Goal: Transaction & Acquisition: Download file/media

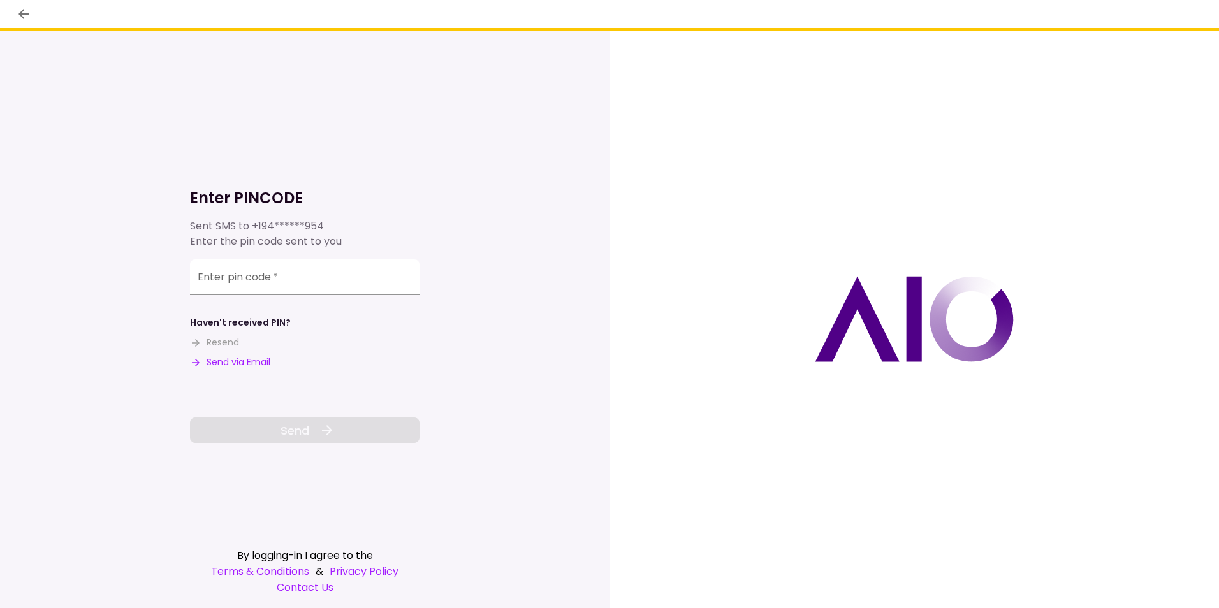
click at [274, 281] on input "Enter pin code   *" at bounding box center [305, 277] width 230 height 36
type input "******"
click at [295, 429] on span "Send" at bounding box center [295, 430] width 29 height 17
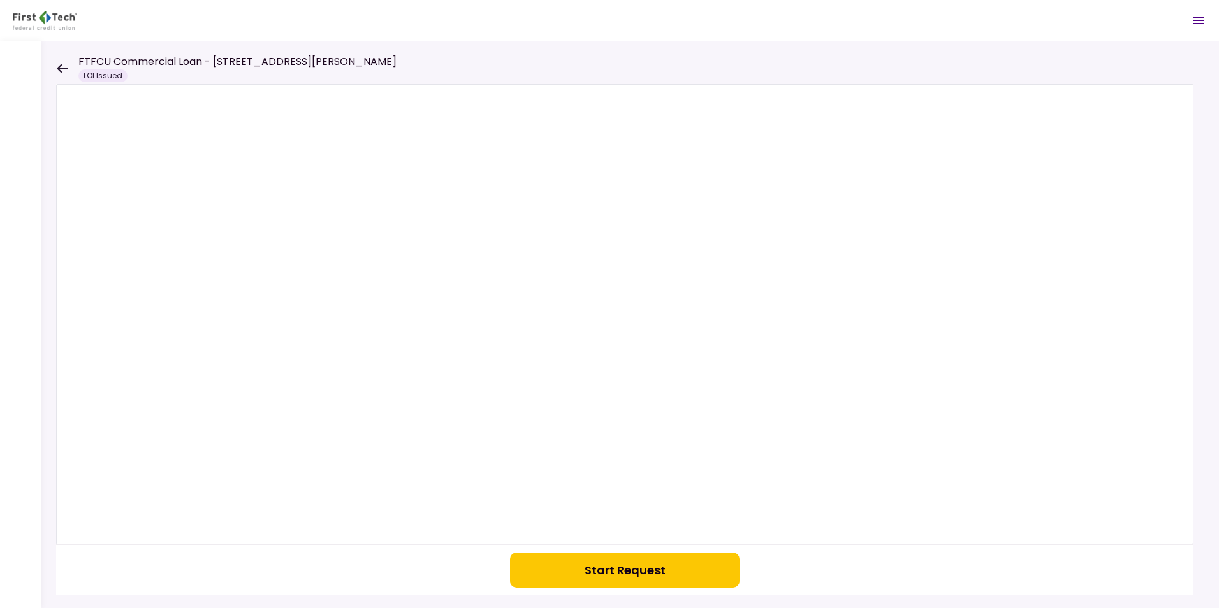
click at [614, 575] on button "Start Request" at bounding box center [625, 570] width 230 height 35
click at [1198, 15] on icon "Open menu" at bounding box center [1198, 20] width 15 height 15
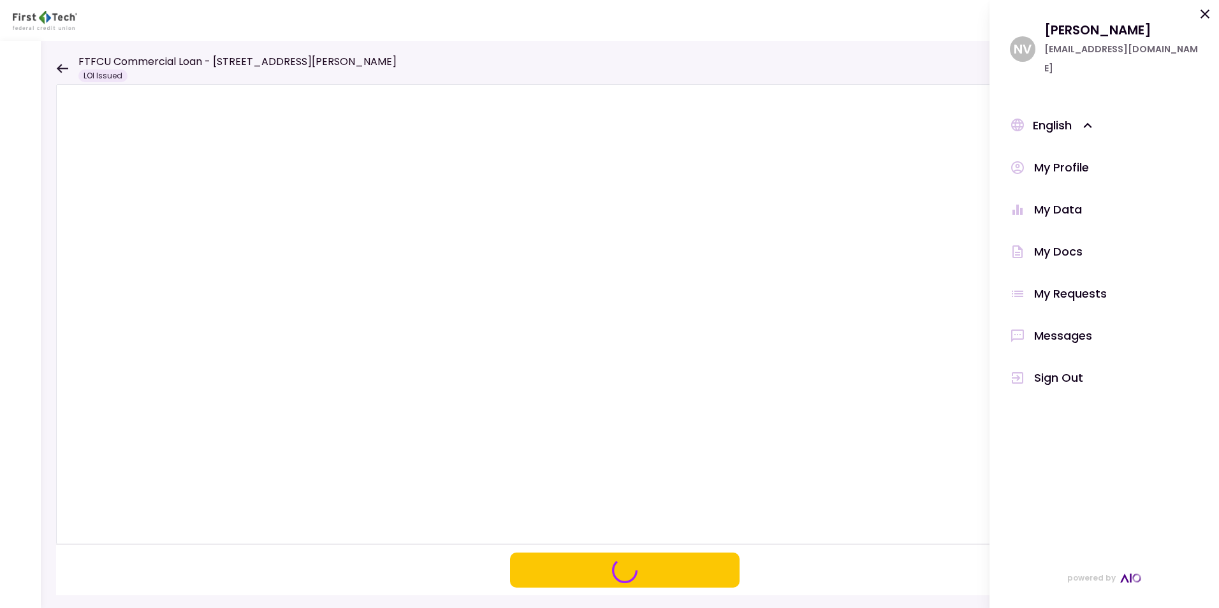
click at [835, 55] on div at bounding box center [630, 324] width 1178 height 567
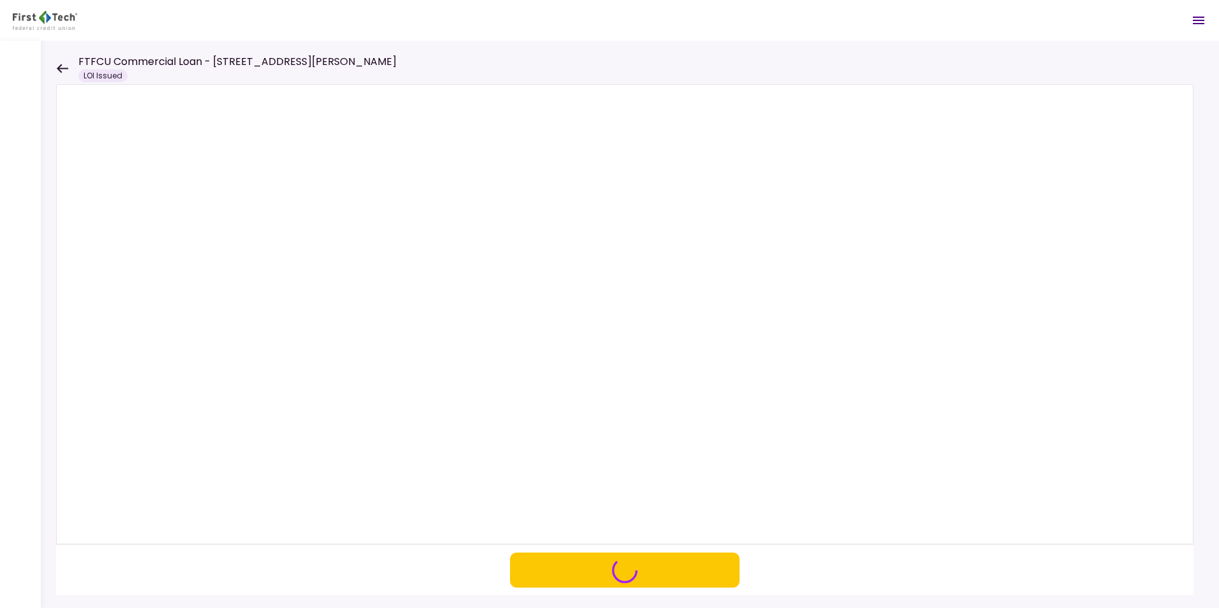
click at [607, 567] on button "button" at bounding box center [625, 570] width 230 height 35
click at [56, 68] on icon at bounding box center [62, 69] width 12 height 10
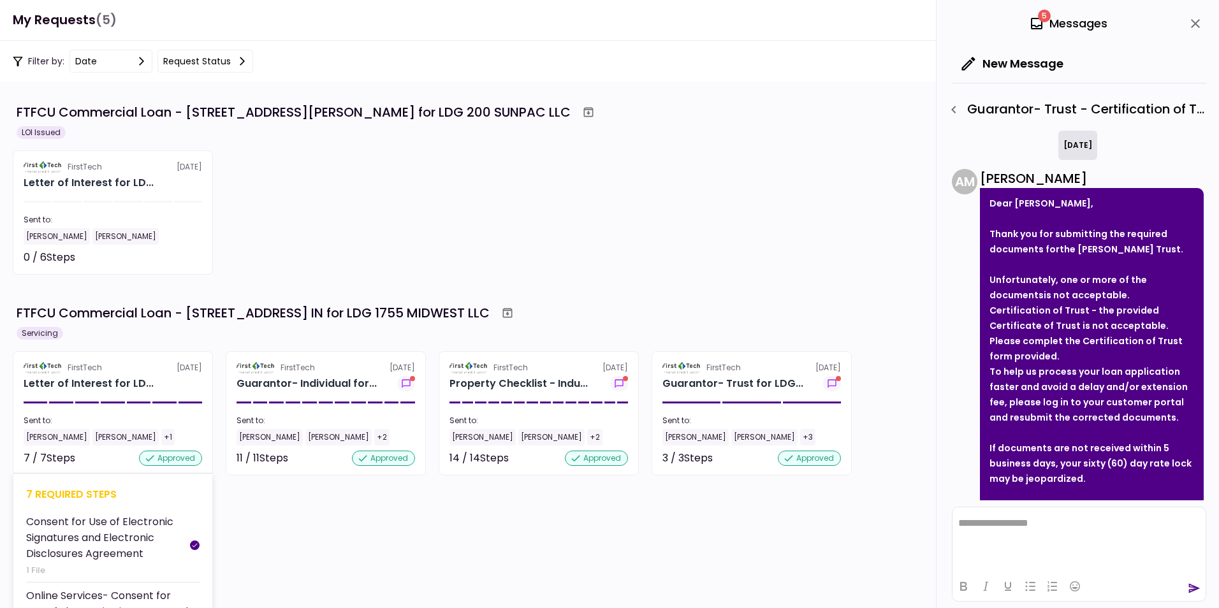
scroll to position [1063, 0]
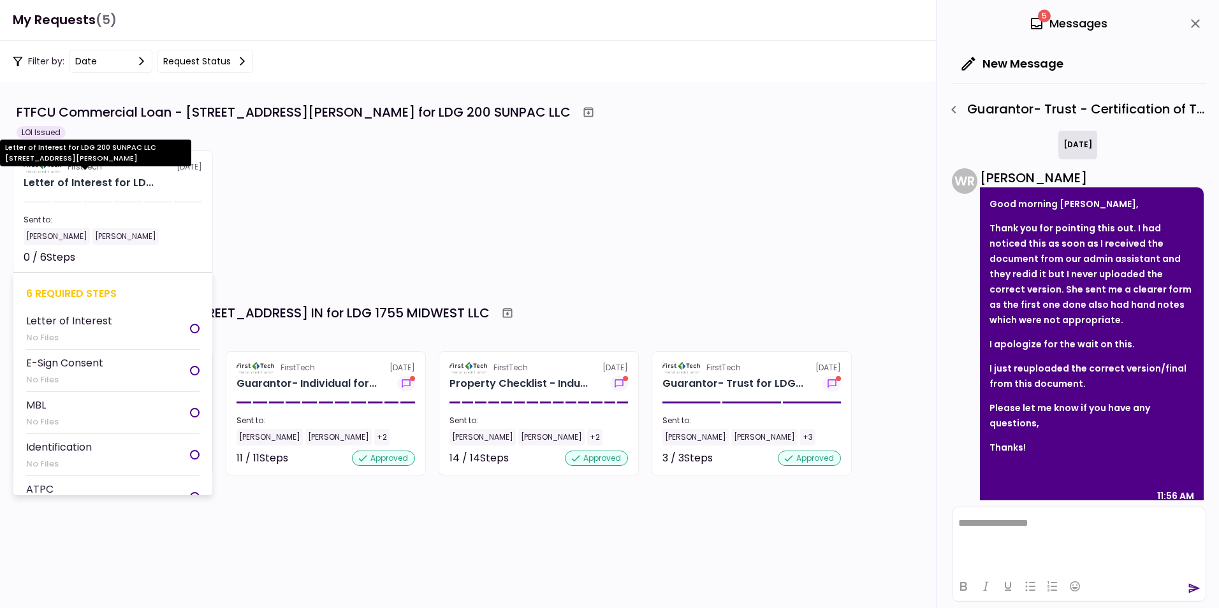
click at [88, 177] on div "Letter of Interest for LD..." at bounding box center [89, 182] width 130 height 15
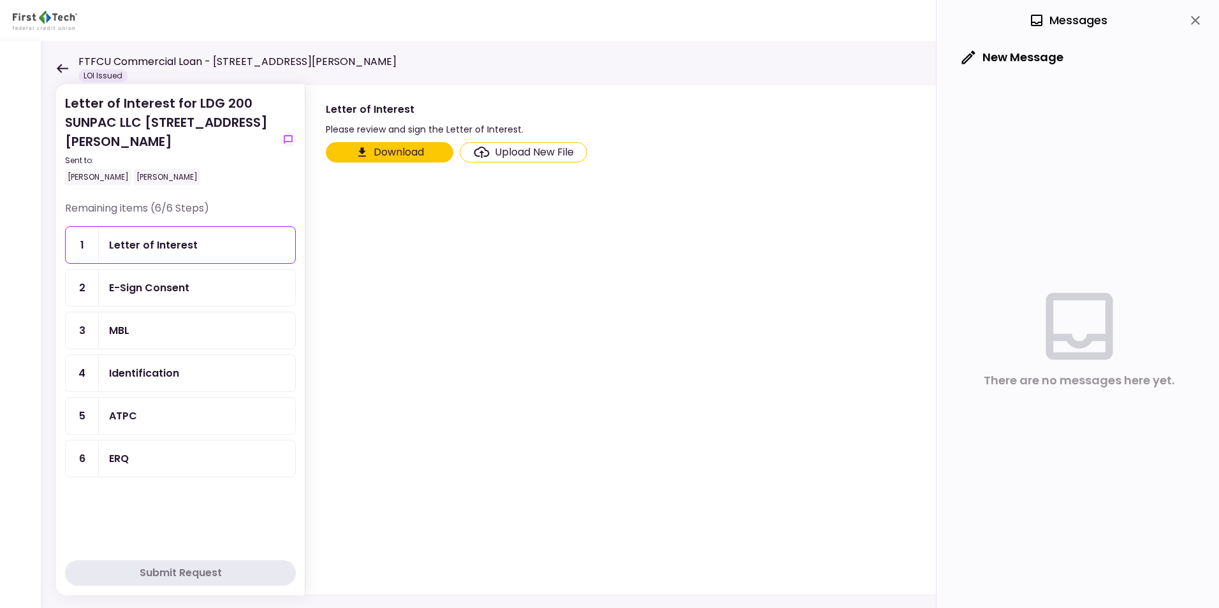
click at [423, 150] on button "Download" at bounding box center [390, 152] width 128 height 20
